Goal: Task Accomplishment & Management: Manage account settings

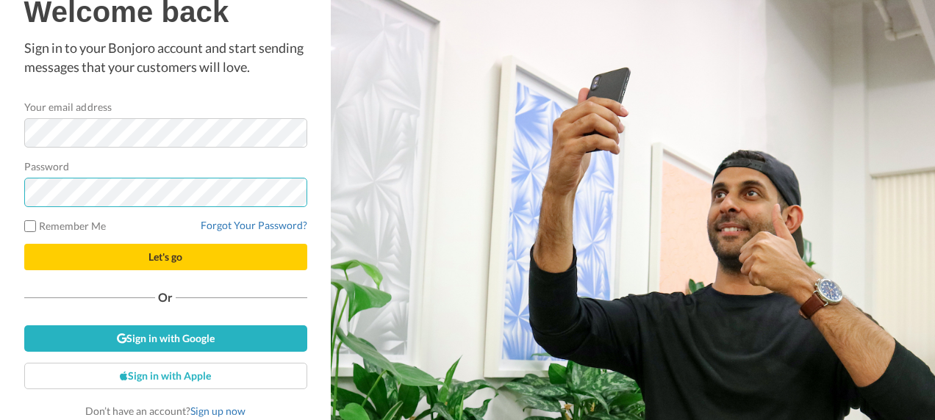
scroll to position [12, 0]
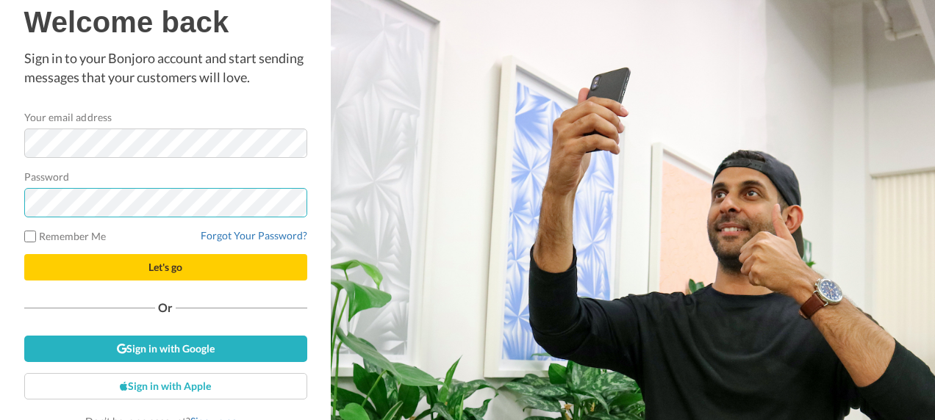
scroll to position [12, 0]
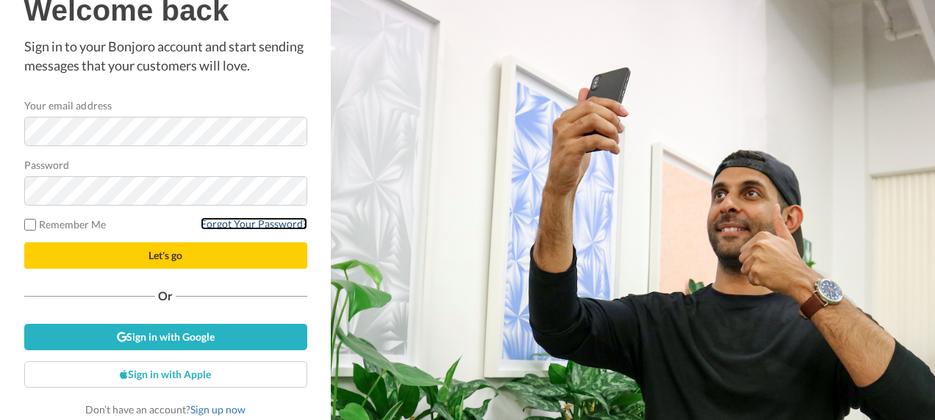
click at [215, 223] on link "Forgot Your Password?" at bounding box center [254, 224] width 107 height 12
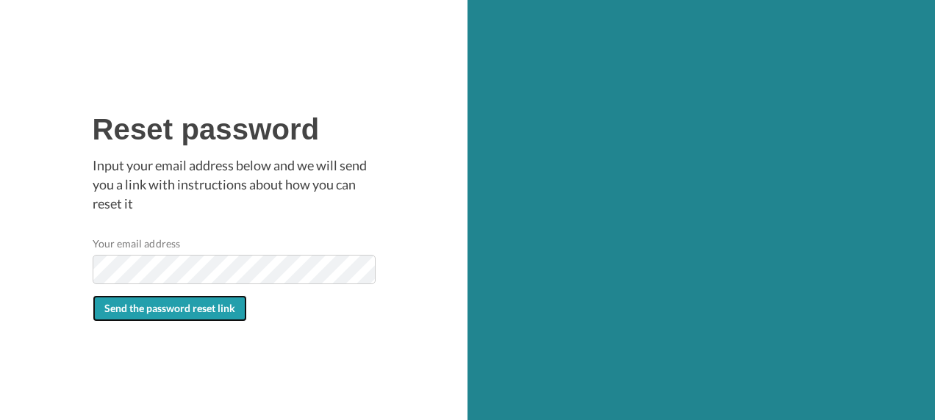
click at [199, 312] on span "Send the password reset link" at bounding box center [169, 308] width 131 height 12
